Goal: Task Accomplishment & Management: Manage account settings

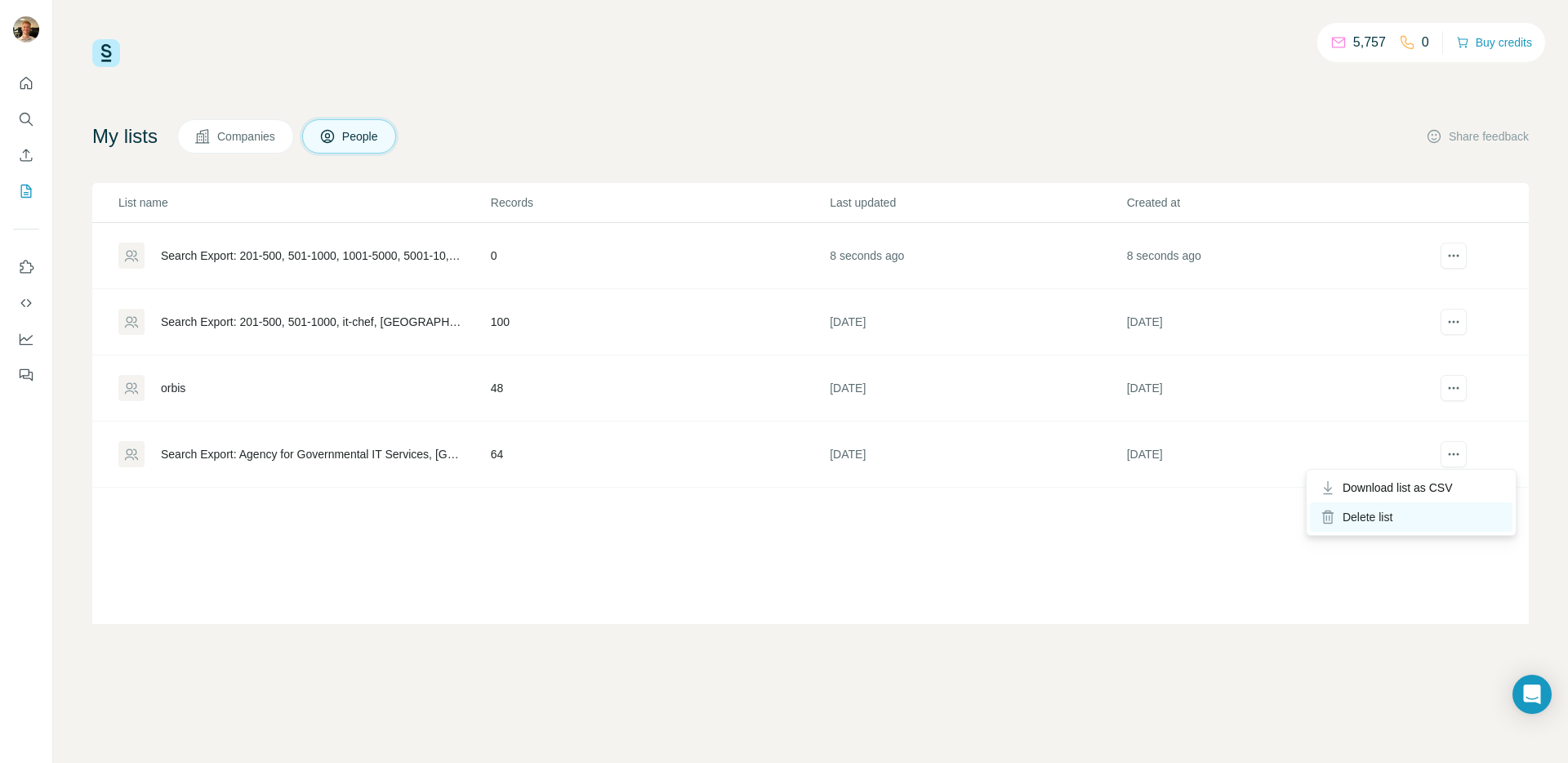
click at [1377, 520] on div "Delete list" at bounding box center [1410, 517] width 203 height 30
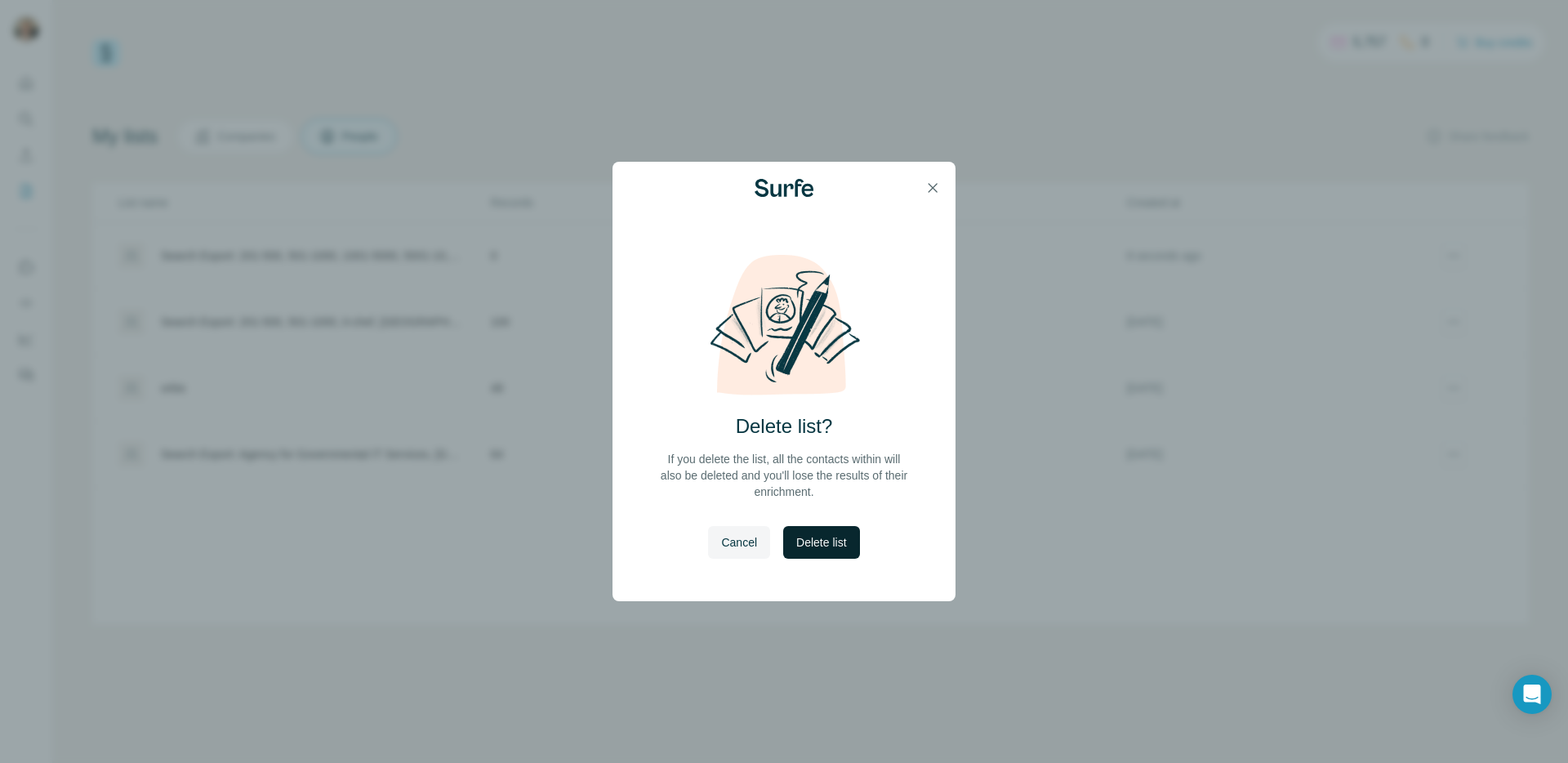
click at [820, 542] on span "Delete list" at bounding box center [821, 542] width 50 height 17
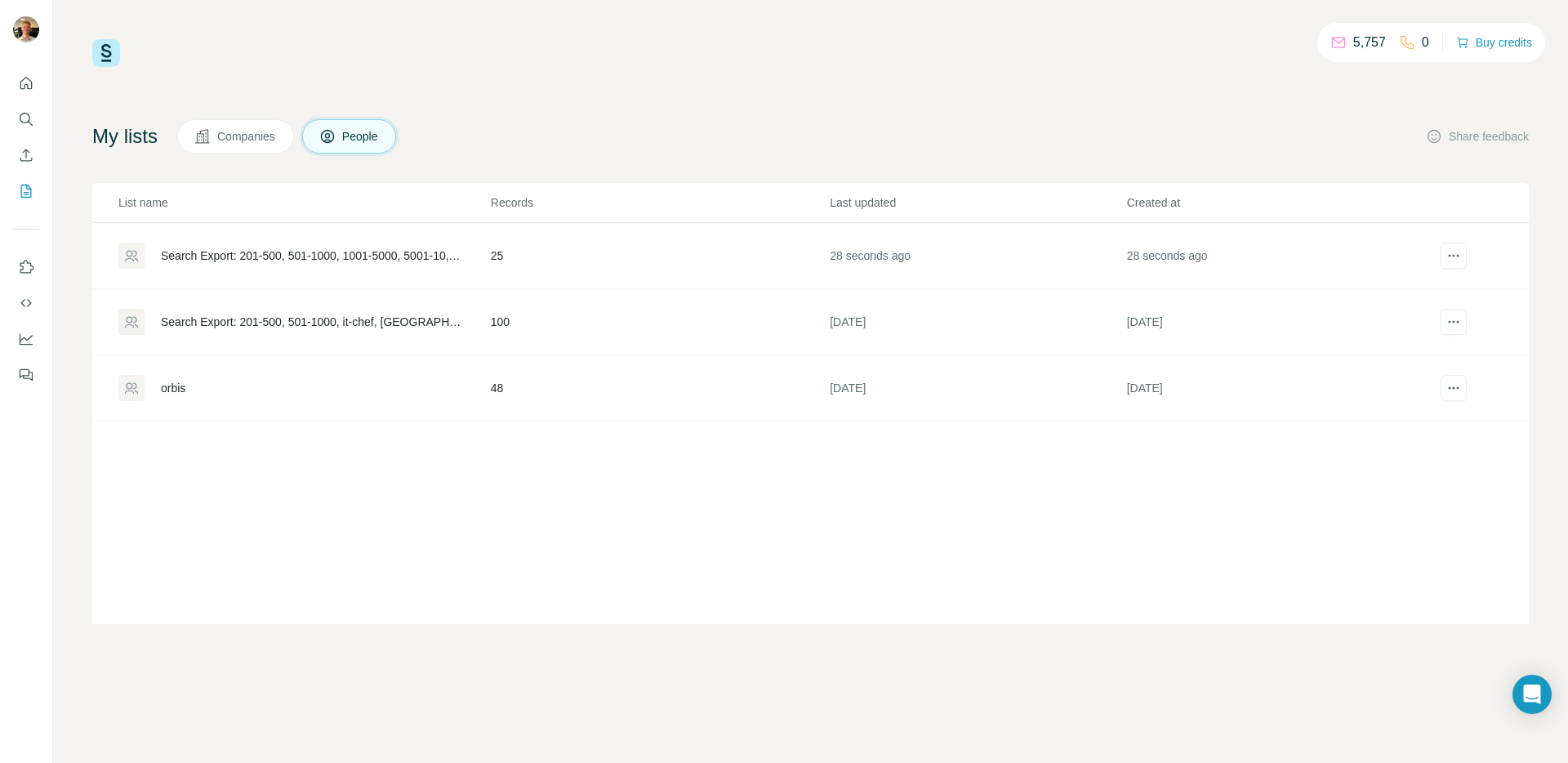
click at [687, 105] on div "5,757 0 Buy credits My lists Companies People Share feedback List name Records …" at bounding box center [811, 331] width 1436 height 585
click at [495, 258] on td "25" at bounding box center [660, 256] width 339 height 66
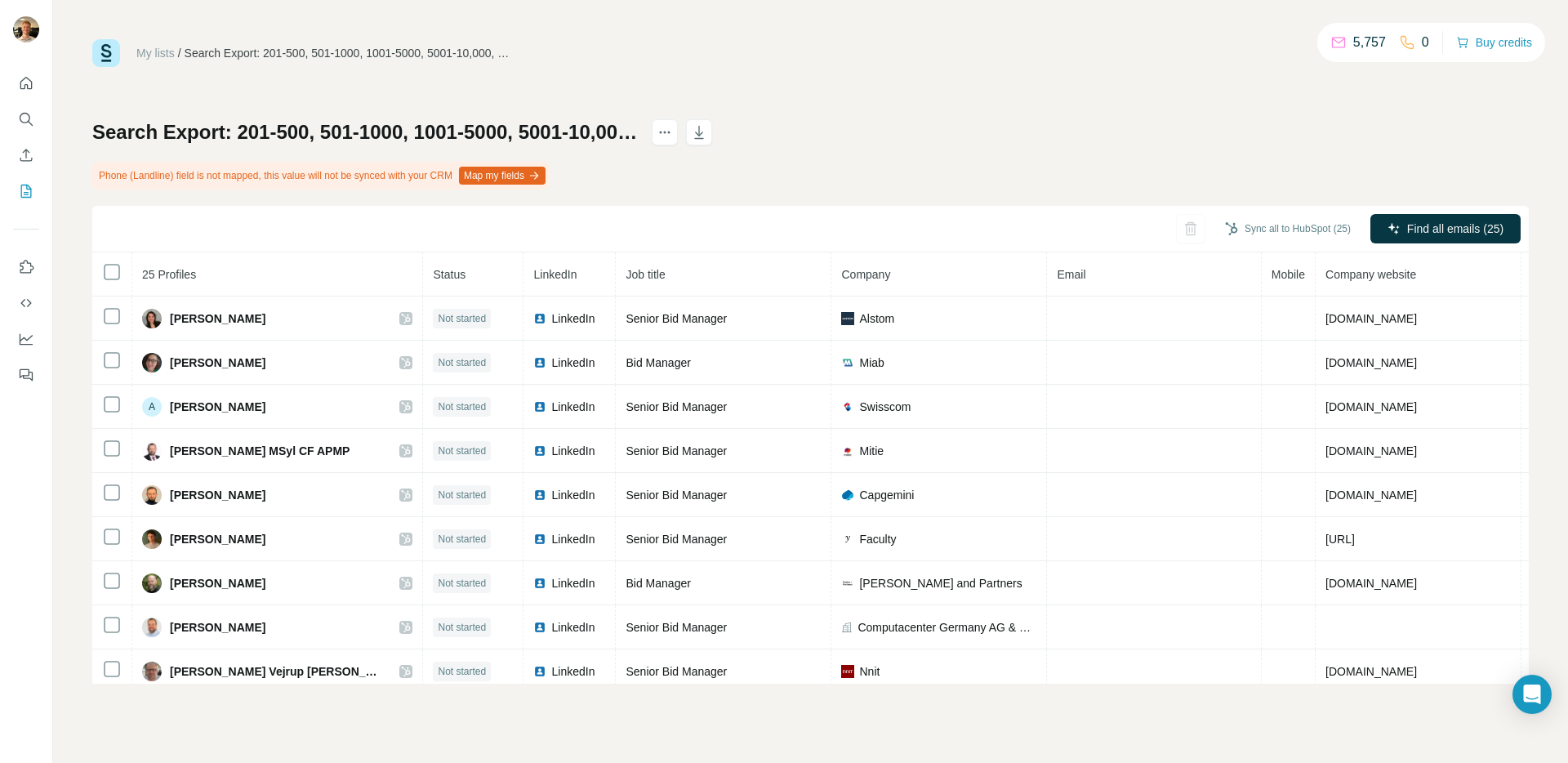
click at [785, 207] on div "Sync all to HubSpot (25) Find all emails (25)" at bounding box center [811, 229] width 1436 height 46
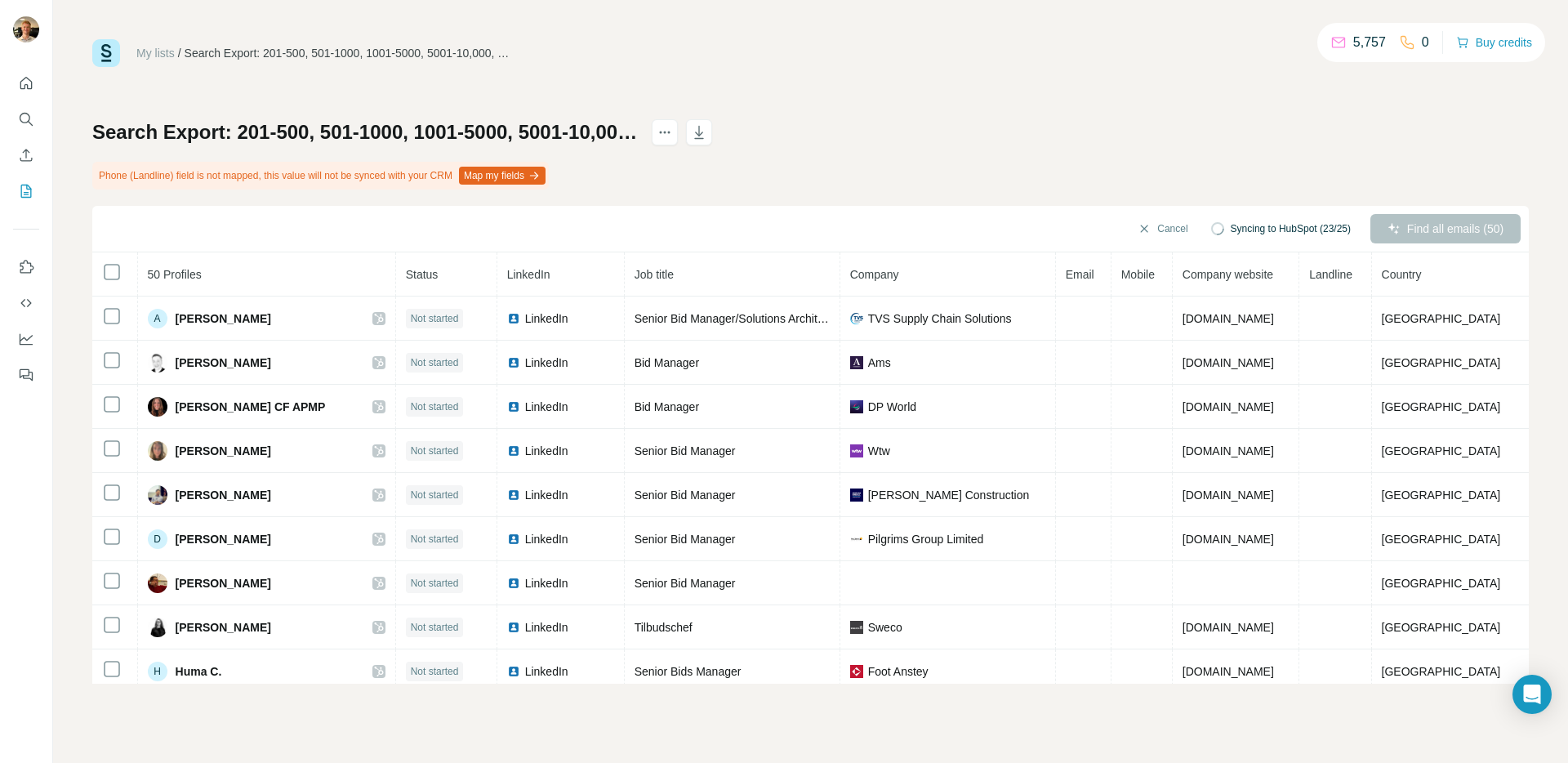
click at [880, 93] on div "My lists / Search Export: 201-500, 501-1000, 1001-5000, 5001-10,000, 10,000+, B…" at bounding box center [811, 361] width 1436 height 644
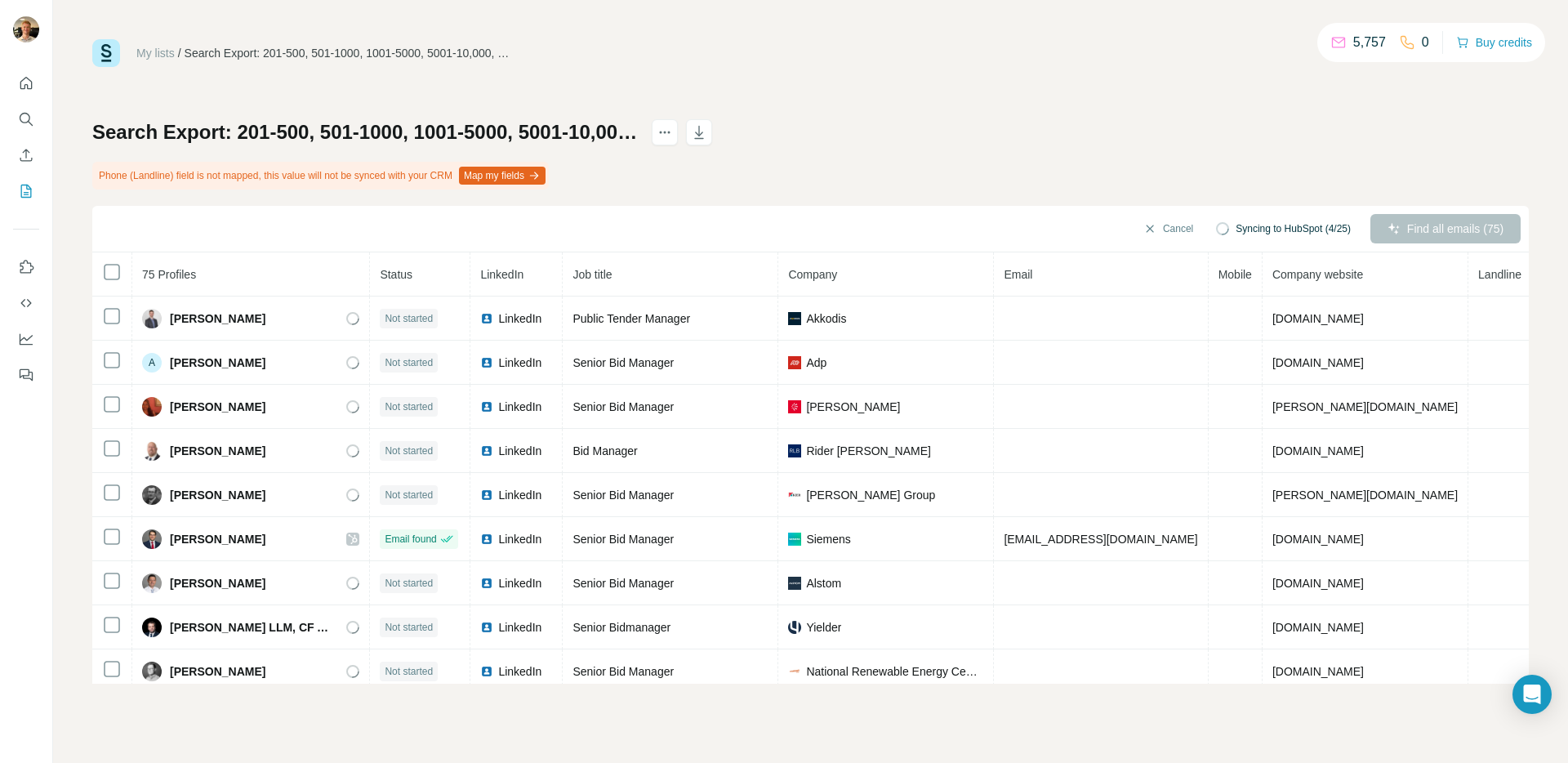
click at [880, 93] on div "My lists / Search Export: 201-500, 501-1000, 1001-5000, 5001-10,000, 10,000+, B…" at bounding box center [811, 361] width 1436 height 644
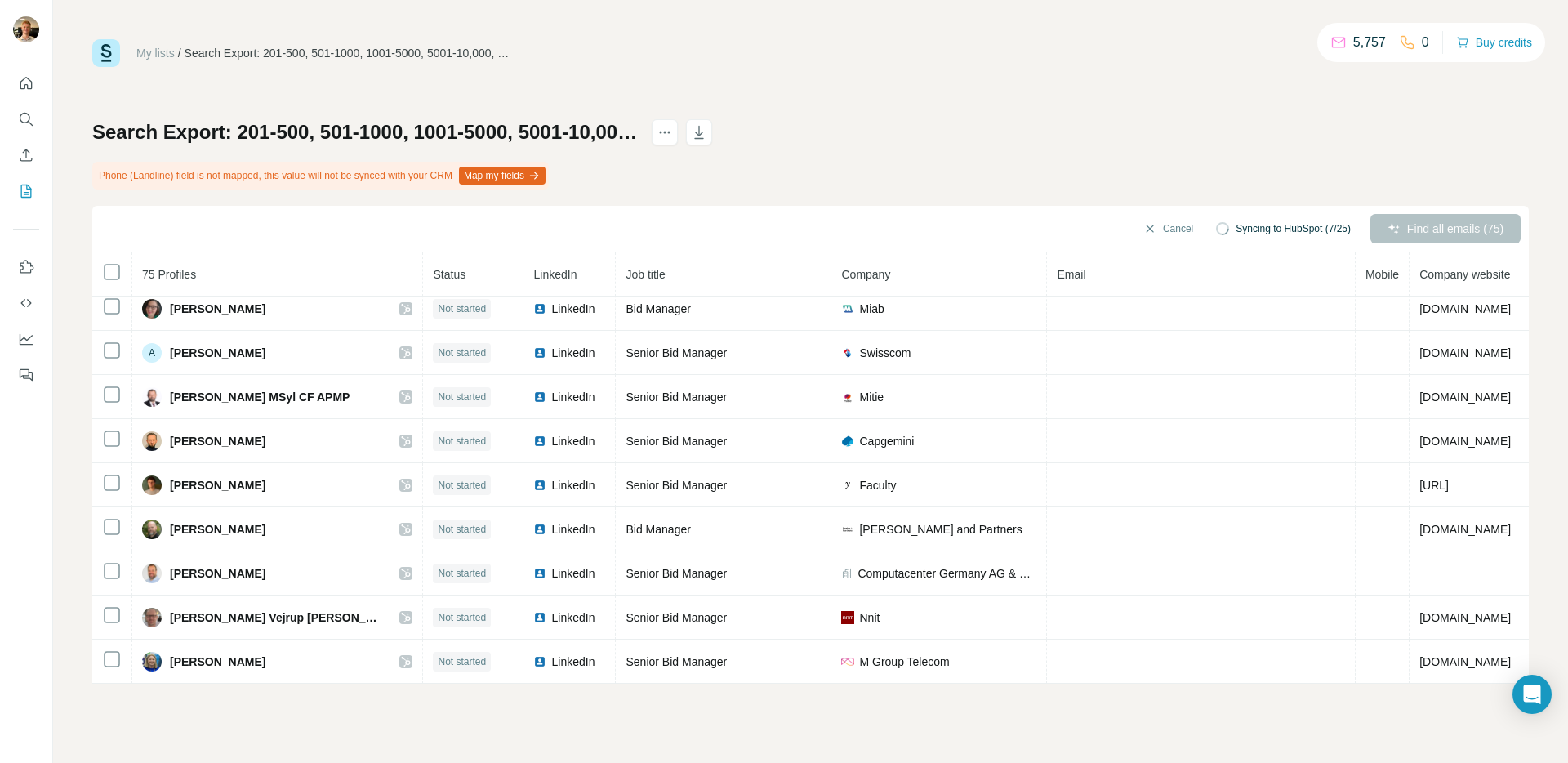
scroll to position [2705, 0]
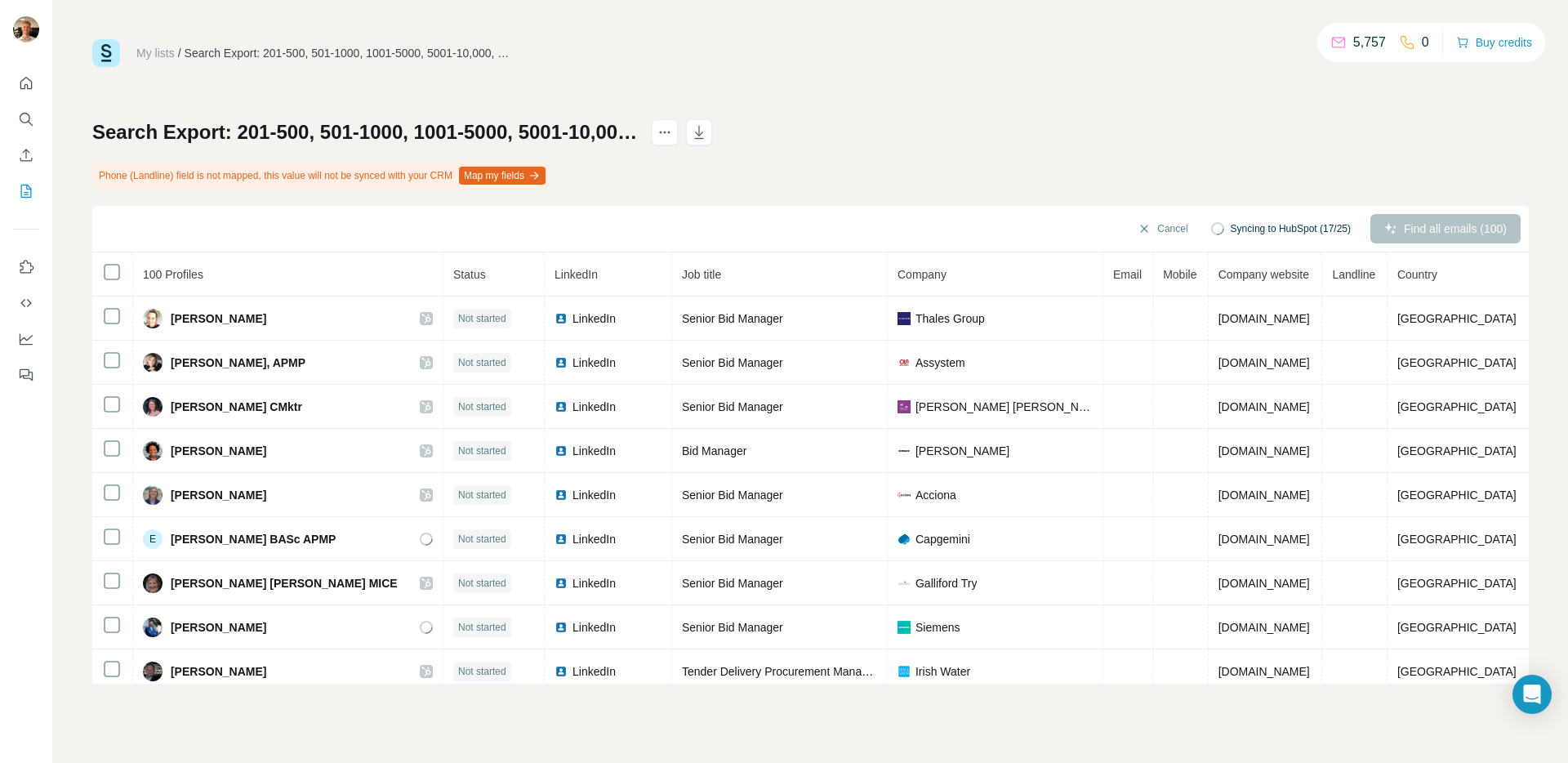
click at [883, 125] on div "Search Export: 201-500, 501-1000, 1001-5000, 5001-10,000, 10,000+, Bid Manager,…" at bounding box center [811, 401] width 1436 height 565
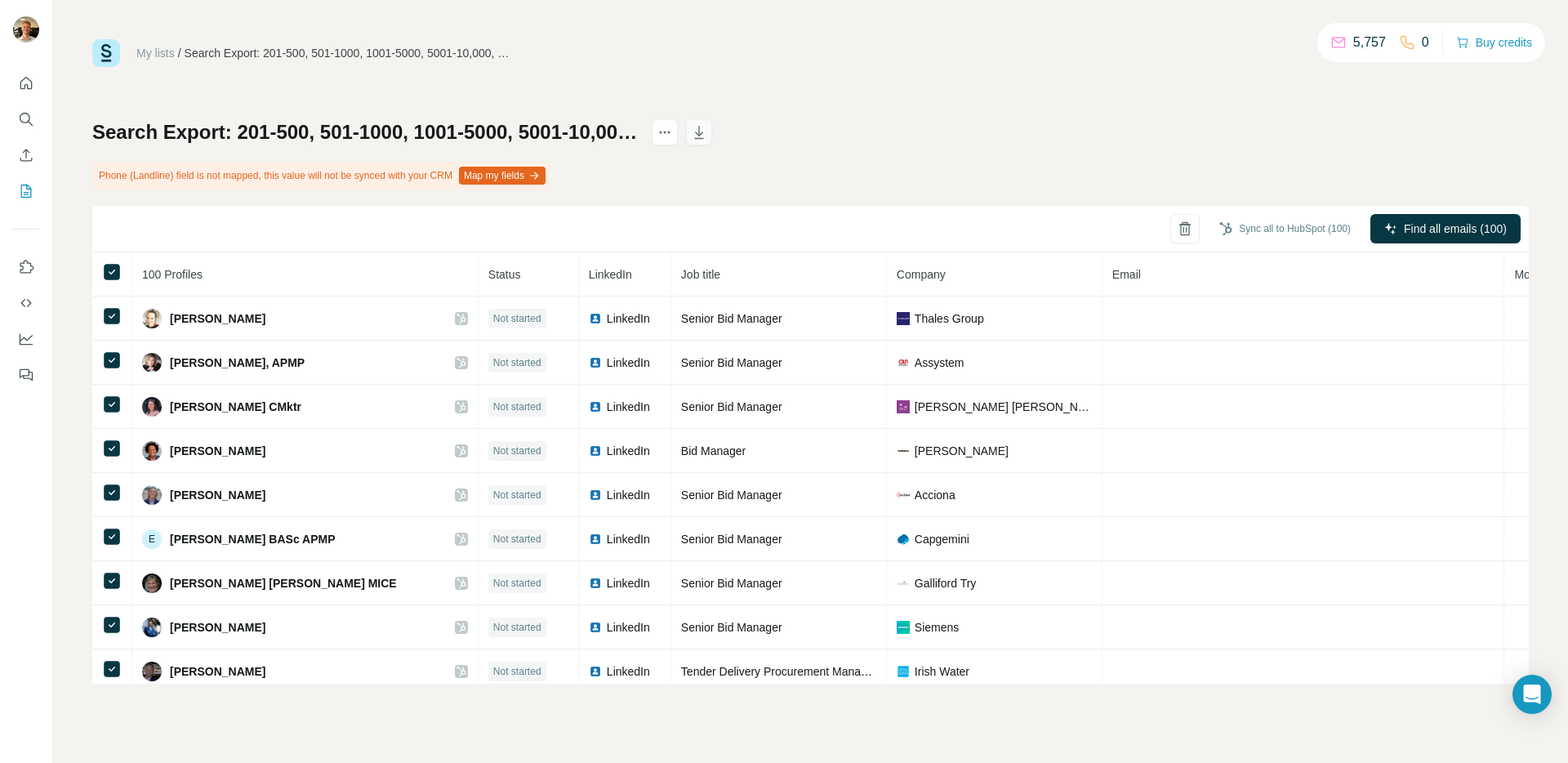
click at [704, 134] on icon "button" at bounding box center [700, 134] width 8 height 5
